Goal: Task Accomplishment & Management: Manage account settings

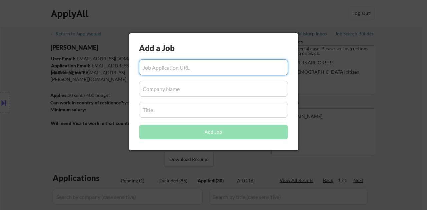
select select ""applied""
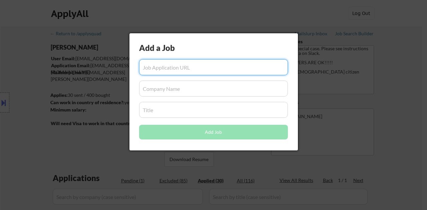
select select ""applied""
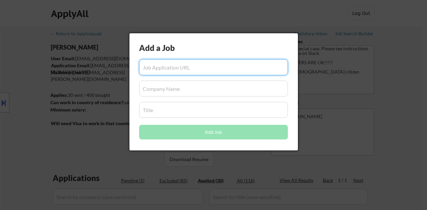
select select ""applied""
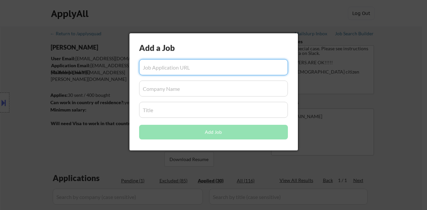
select select ""applied""
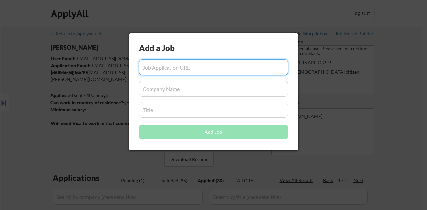
select select ""applied""
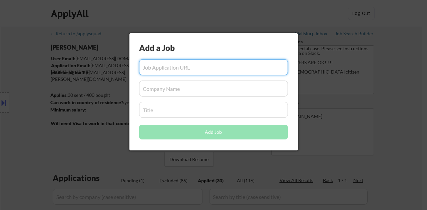
select select ""applied""
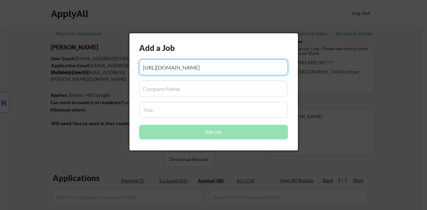
scroll to position [0, 105]
type input "https://www.simplyhired.com/job/9ewH0shM1YbueG2d1-zHgn81iLdqmqdk6zfOaWZF7cH_e-x…"
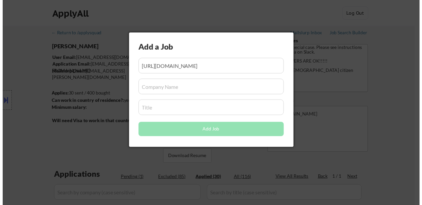
scroll to position [0, 0]
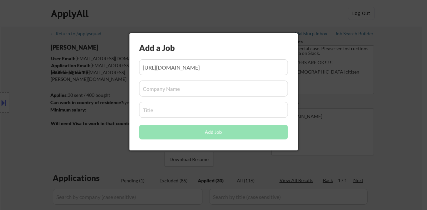
click at [184, 91] on input "input" at bounding box center [213, 89] width 149 height 16
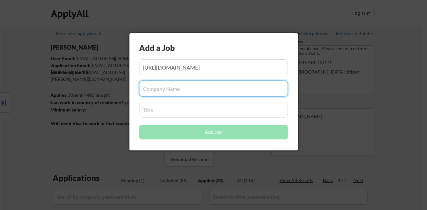
paste input "Orangetheory Fitness"
type input "Orangetheory Fitness"
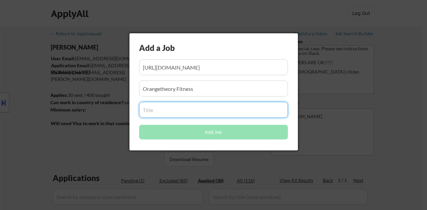
click at [196, 112] on input "input" at bounding box center [213, 110] width 149 height 16
paste input "Sales Associate Part-Time - [GEOGRAPHIC_DATA]"
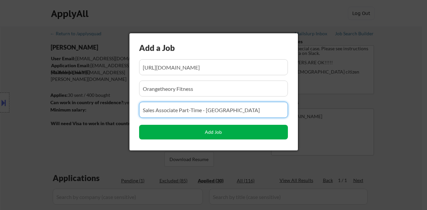
type input "Sales Associate Part-Time - [GEOGRAPHIC_DATA]"
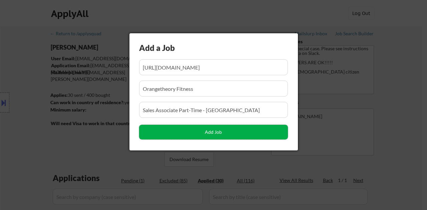
click at [228, 134] on button "Add Job" at bounding box center [213, 132] width 149 height 15
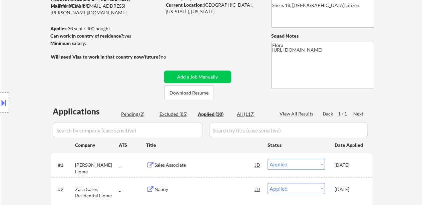
scroll to position [100, 0]
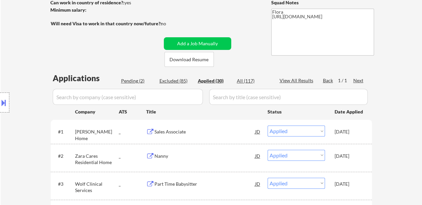
select select ""applied""
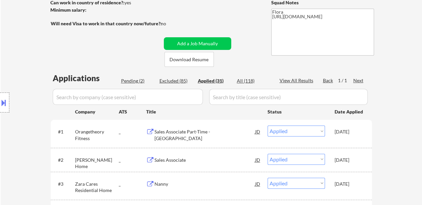
select select ""applied""
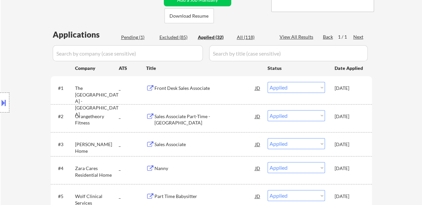
scroll to position [133, 0]
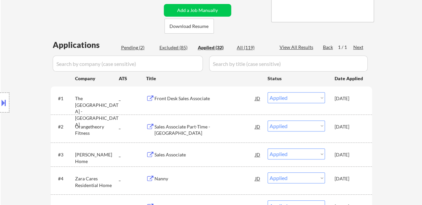
select select ""applied""
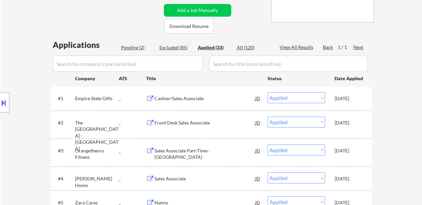
select select ""applied""
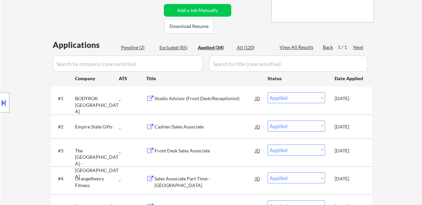
select select ""applied""
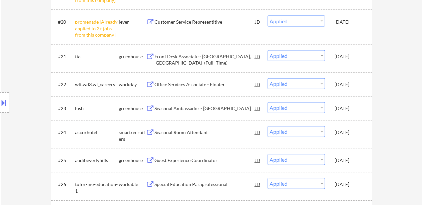
scroll to position [733, 0]
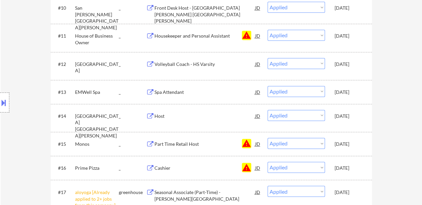
select select ""applied""
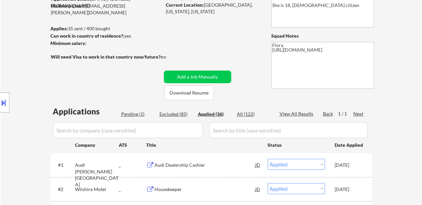
scroll to position [100, 0]
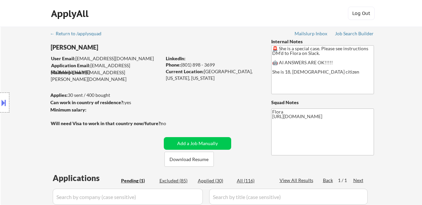
select select ""pending""
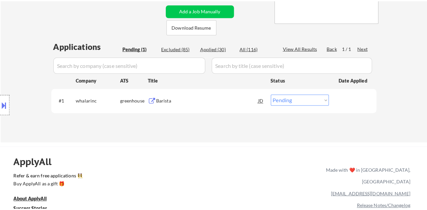
scroll to position [133, 0]
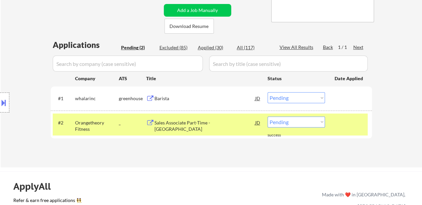
click at [300, 124] on select "Choose an option... Pending Applied Excluded (Questions) Excluded (Expired) Exc…" at bounding box center [295, 122] width 57 height 11
select select ""applied""
click at [267, 117] on select "Choose an option... Pending Applied Excluded (Questions) Excluded (Expired) Exc…" at bounding box center [295, 122] width 57 height 11
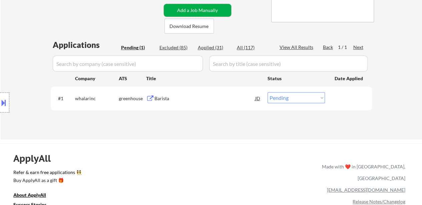
click at [208, 9] on button "Add a Job Manually" at bounding box center [197, 10] width 67 height 13
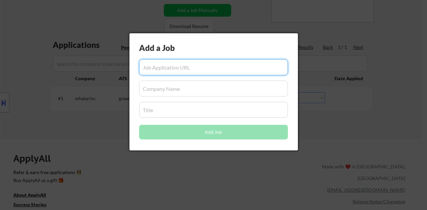
paste input "[URL][DOMAIN_NAME]"
type input "[URL][DOMAIN_NAME]"
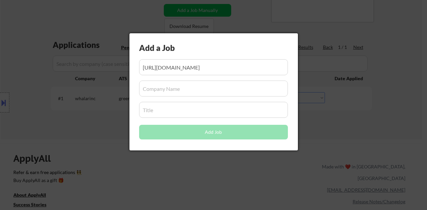
scroll to position [0, 0]
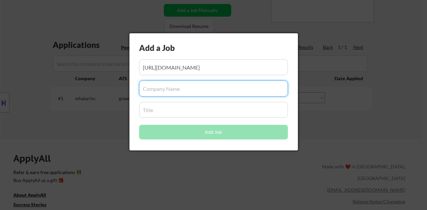
click at [181, 96] on input "input" at bounding box center [213, 89] width 149 height 16
paste input "The [GEOGRAPHIC_DATA] - [GEOGRAPHIC_DATA]"
type input "The [GEOGRAPHIC_DATA] - [GEOGRAPHIC_DATA]"
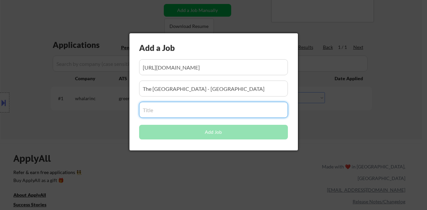
click at [193, 115] on input "input" at bounding box center [213, 110] width 149 height 16
paste input "ront Desk Sales Associate"
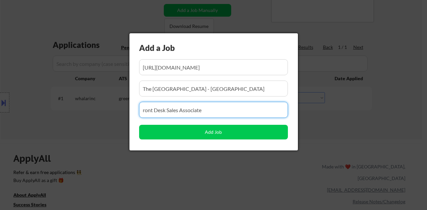
click at [141, 113] on input "input" at bounding box center [213, 110] width 149 height 16
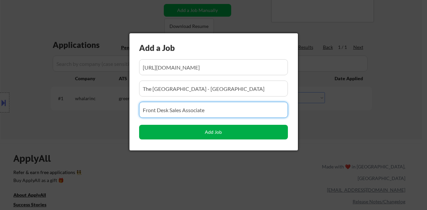
type input "Front Desk Sales Associate"
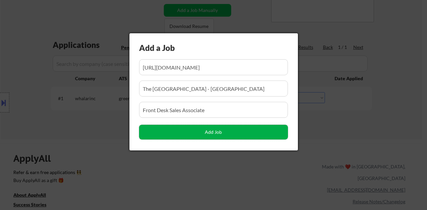
click at [220, 131] on button "Add Job" at bounding box center [213, 132] width 149 height 15
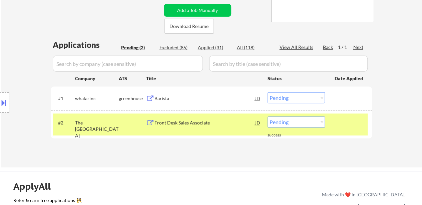
click at [297, 122] on select "Choose an option... Pending Applied Excluded (Questions) Excluded (Expired) Exc…" at bounding box center [295, 122] width 57 height 11
select select ""applied""
click at [267, 117] on select "Choose an option... Pending Applied Excluded (Questions) Excluded (Expired) Exc…" at bounding box center [295, 122] width 57 height 11
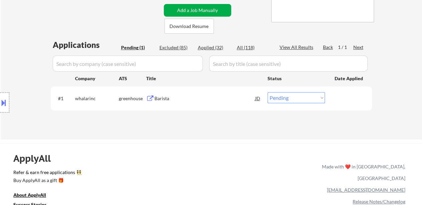
click at [204, 10] on button "Add a Job Manually" at bounding box center [197, 10] width 67 height 13
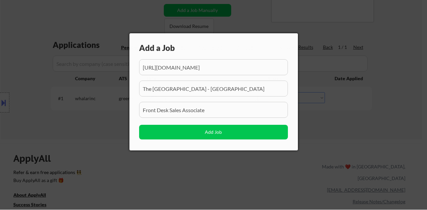
scroll to position [0, 101]
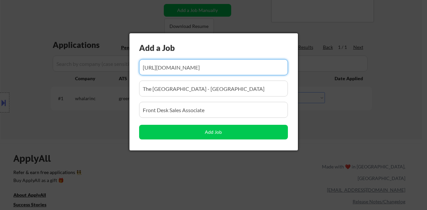
click at [193, 69] on input "input" at bounding box center [213, 67] width 149 height 16
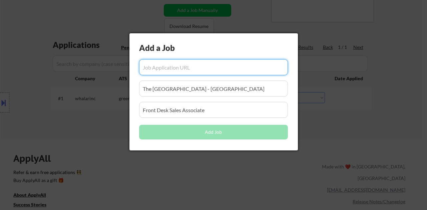
scroll to position [0, 0]
paste input "[URL][DOMAIN_NAME]"
type input "[URL][DOMAIN_NAME]"
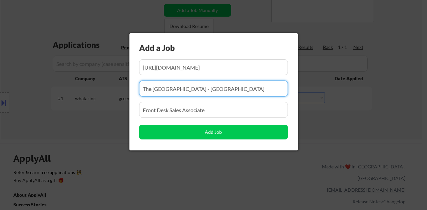
scroll to position [0, 0]
click at [169, 92] on input "input" at bounding box center [213, 89] width 149 height 16
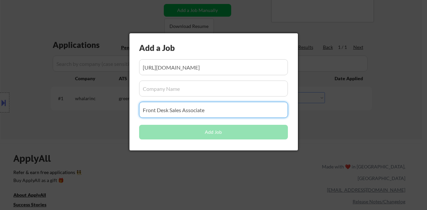
click at [164, 114] on input "input" at bounding box center [213, 110] width 149 height 16
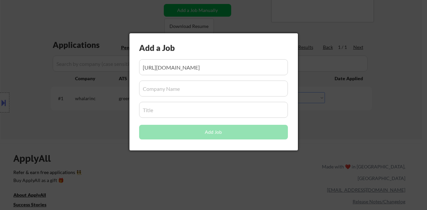
click at [205, 95] on input "input" at bounding box center [213, 89] width 149 height 16
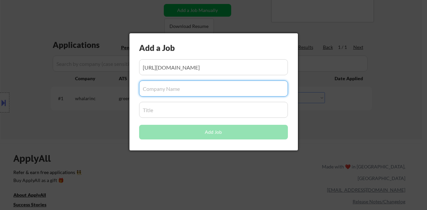
paste input "Empire State Gifts"
type input "Empire State Gifts"
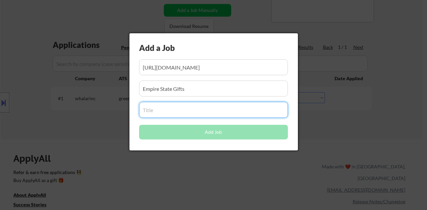
click at [174, 114] on input "input" at bounding box center [213, 110] width 149 height 16
paste input "Cashier/Sales Associate"
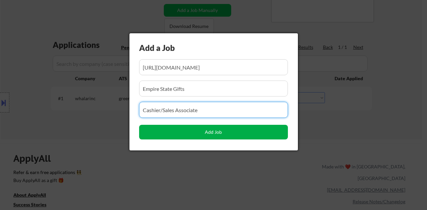
type input "Cashier/Sales Associate"
click at [215, 134] on button "Add Job" at bounding box center [213, 132] width 149 height 15
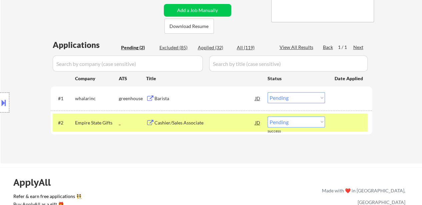
click at [282, 122] on select "Choose an option... Pending Applied Excluded (Questions) Excluded (Expired) Exc…" at bounding box center [295, 122] width 57 height 11
select select ""applied""
click at [267, 117] on select "Choose an option... Pending Applied Excluded (Questions) Excluded (Expired) Exc…" at bounding box center [295, 122] width 57 height 11
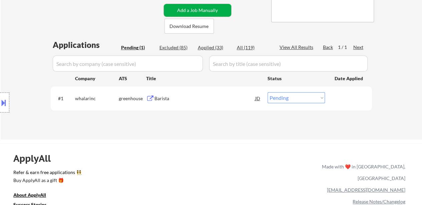
click at [211, 10] on button "Add a Job Manually" at bounding box center [197, 10] width 67 height 13
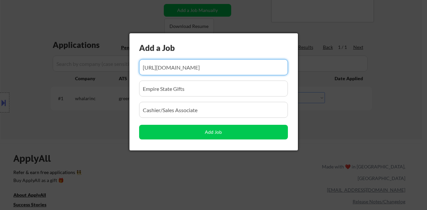
scroll to position [0, 95]
click at [207, 62] on input "input" at bounding box center [213, 67] width 149 height 16
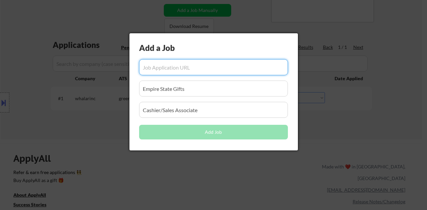
scroll to position [0, 0]
paste input "[URL][DOMAIN_NAME]"
type input "[URL][DOMAIN_NAME]"
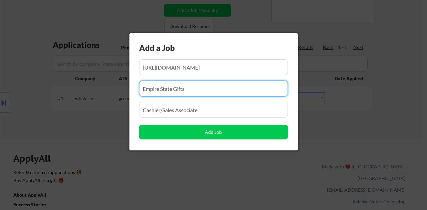
click at [200, 88] on input "input" at bounding box center [213, 89] width 149 height 16
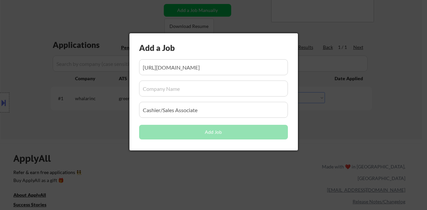
click at [218, 118] on div "Add a Job Add Job" at bounding box center [213, 91] width 168 height 117
click at [217, 109] on input "input" at bounding box center [213, 110] width 149 height 16
click at [209, 84] on input "input" at bounding box center [213, 89] width 149 height 16
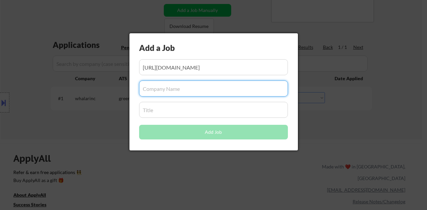
paste input "BODYROK [GEOGRAPHIC_DATA]"
type input "BODYROK [GEOGRAPHIC_DATA]"
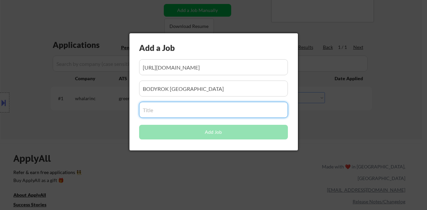
click at [173, 111] on input "input" at bounding box center [213, 110] width 149 height 16
paste input "Studio Advisor (Front Desk/Receptionist)"
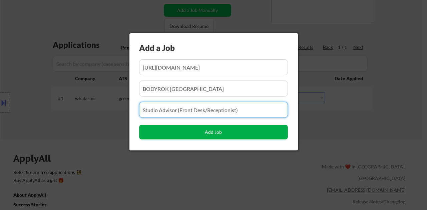
type input "Studio Advisor (Front Desk/Receptionist)"
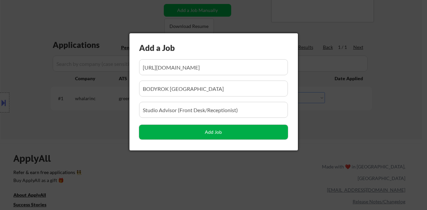
click at [207, 138] on button "Add Job" at bounding box center [213, 132] width 149 height 15
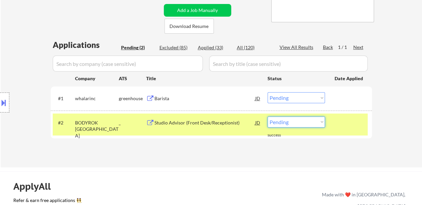
click at [299, 122] on select "Choose an option... Pending Applied Excluded (Questions) Excluded (Expired) Exc…" at bounding box center [295, 122] width 57 height 11
select select ""applied""
click at [267, 117] on select "Choose an option... Pending Applied Excluded (Questions) Excluded (Expired) Exc…" at bounding box center [295, 122] width 57 height 11
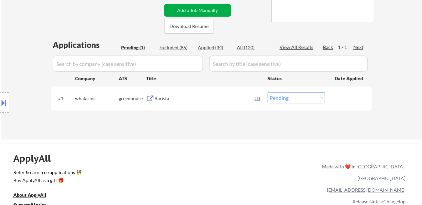
click at [203, 13] on button "Add a Job Manually" at bounding box center [197, 10] width 67 height 13
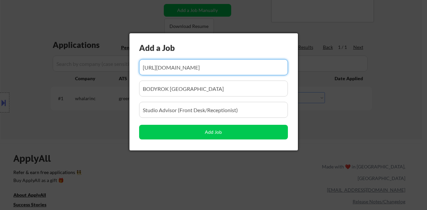
scroll to position [0, 95]
click at [214, 71] on input "input" at bounding box center [213, 67] width 149 height 16
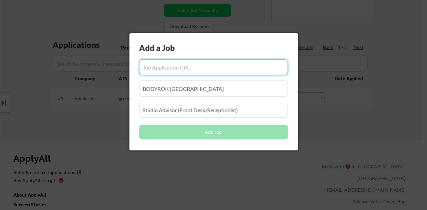
paste input "[URL][DOMAIN_NAME]"
type input "[URL][DOMAIN_NAME]"
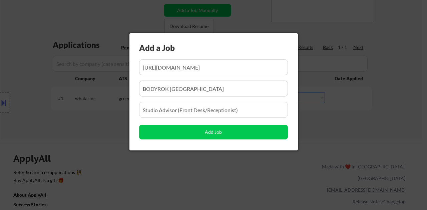
scroll to position [0, 0]
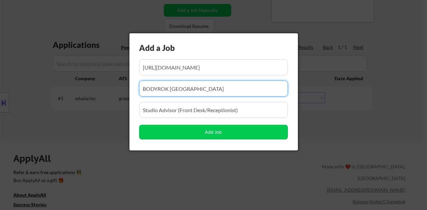
click at [219, 93] on input "input" at bounding box center [213, 89] width 149 height 16
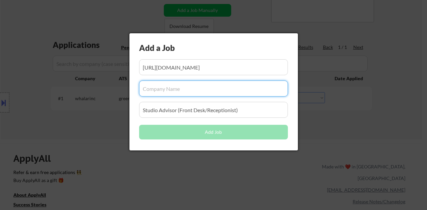
paste input "Wilshire Motel"
type input "Wilshire Motel"
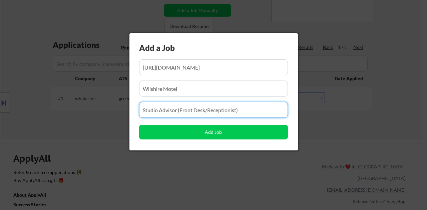
click at [212, 113] on input "input" at bounding box center [213, 110] width 149 height 16
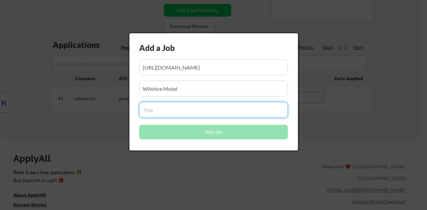
paste input "Housekeeper"
type input "Housekeeper"
click at [212, 88] on input "input" at bounding box center [213, 89] width 149 height 16
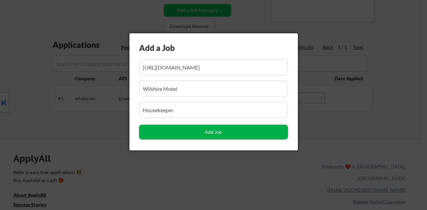
click at [215, 134] on button "Add Job" at bounding box center [213, 132] width 149 height 15
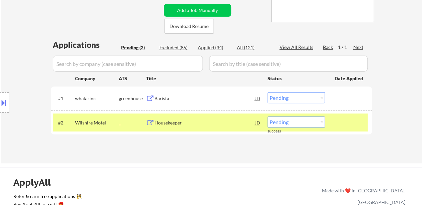
click at [295, 122] on select "Choose an option... Pending Applied Excluded (Questions) Excluded (Expired) Exc…" at bounding box center [295, 122] width 57 height 11
select select ""applied""
click at [267, 117] on select "Choose an option... Pending Applied Excluded (Questions) Excluded (Expired) Exc…" at bounding box center [295, 122] width 57 height 11
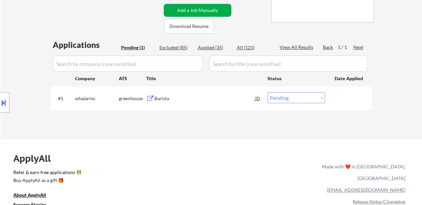
click at [198, 6] on button "Add a Job Manually" at bounding box center [197, 10] width 67 height 13
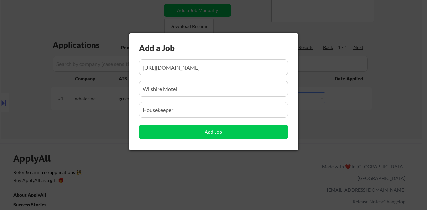
scroll to position [0, 105]
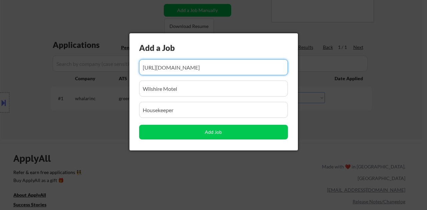
click at [203, 69] on input "input" at bounding box center [213, 67] width 149 height 16
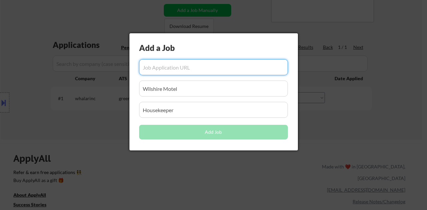
paste input "[URL][DOMAIN_NAME]"
type input "[URL][DOMAIN_NAME]"
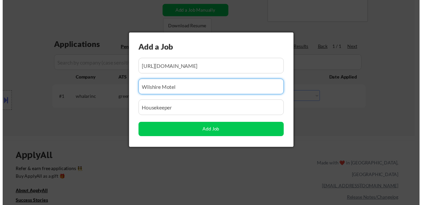
scroll to position [0, 0]
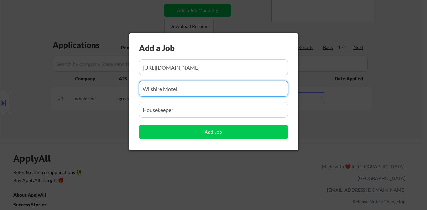
click at [199, 90] on input "input" at bounding box center [213, 89] width 149 height 16
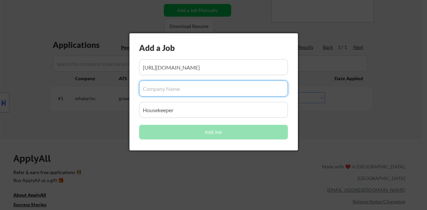
click at [200, 120] on div "Add a Job Add Job" at bounding box center [213, 91] width 168 height 117
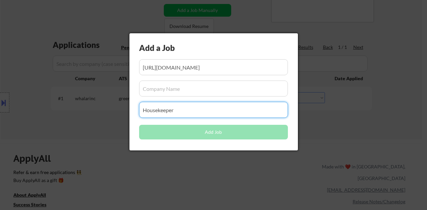
click at [200, 115] on input "input" at bounding box center [213, 110] width 149 height 16
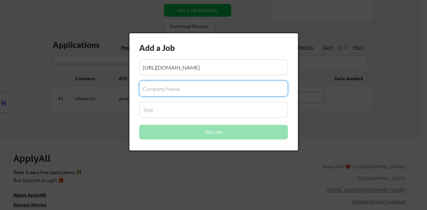
click at [194, 95] on input "input" at bounding box center [213, 89] width 149 height 16
paste input "Audi [PERSON_NAME][GEOGRAPHIC_DATA]"
type input "Audi [PERSON_NAME][GEOGRAPHIC_DATA]"
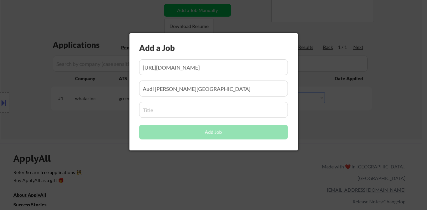
click at [189, 118] on div "Add a Job Add Job" at bounding box center [213, 91] width 168 height 117
click at [190, 110] on input "input" at bounding box center [213, 110] width 149 height 16
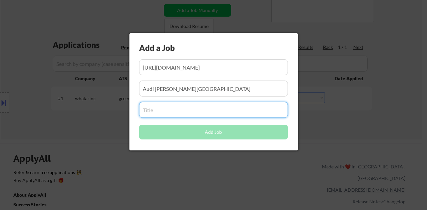
paste input "Audi Dealership Cashier"
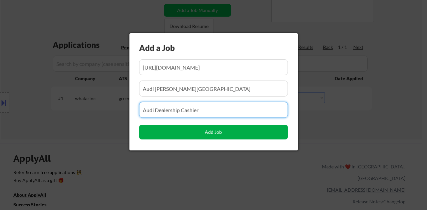
type input "Audi Dealership Cashier"
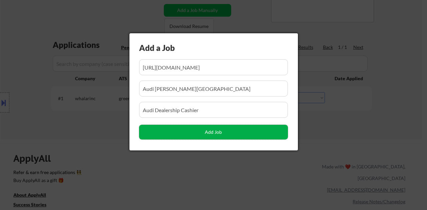
click at [213, 133] on button "Add Job" at bounding box center [213, 132] width 149 height 15
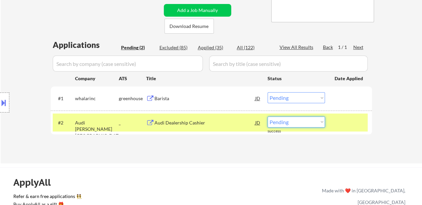
click at [320, 119] on select "Choose an option... Pending Applied Excluded (Questions) Excluded (Expired) Exc…" at bounding box center [295, 122] width 57 height 11
select select ""applied""
click at [267, 117] on select "Choose an option... Pending Applied Excluded (Questions) Excluded (Expired) Exc…" at bounding box center [295, 122] width 57 height 11
